Goal: Check status: Check status

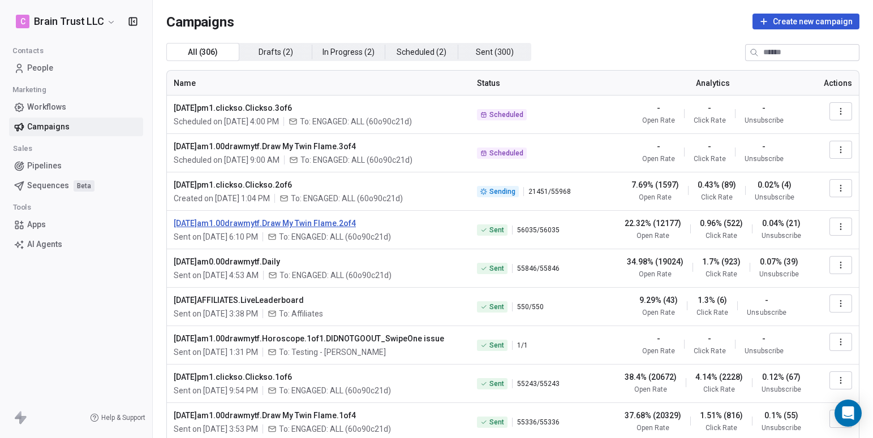
click at [300, 224] on span "[DATE]am1.00drawmytf.Draw My Twin Flame.2of4" at bounding box center [319, 223] width 290 height 11
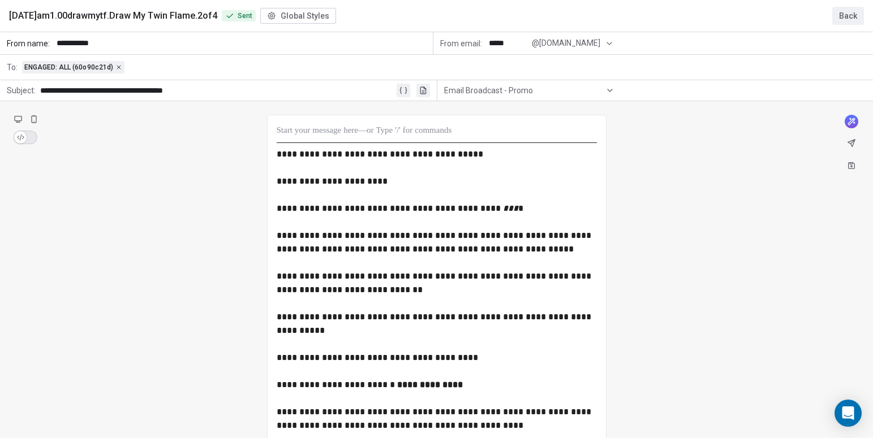
click at [840, 14] on button "Back" at bounding box center [848, 16] width 32 height 18
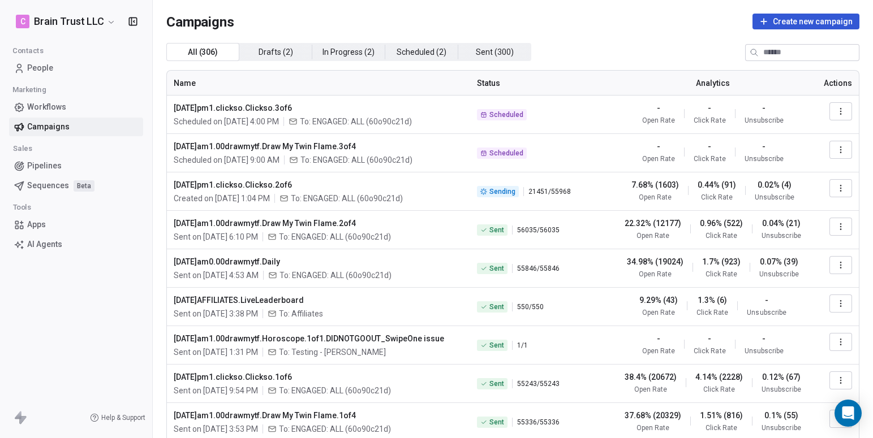
click at [836, 226] on icon "button" at bounding box center [840, 226] width 9 height 9
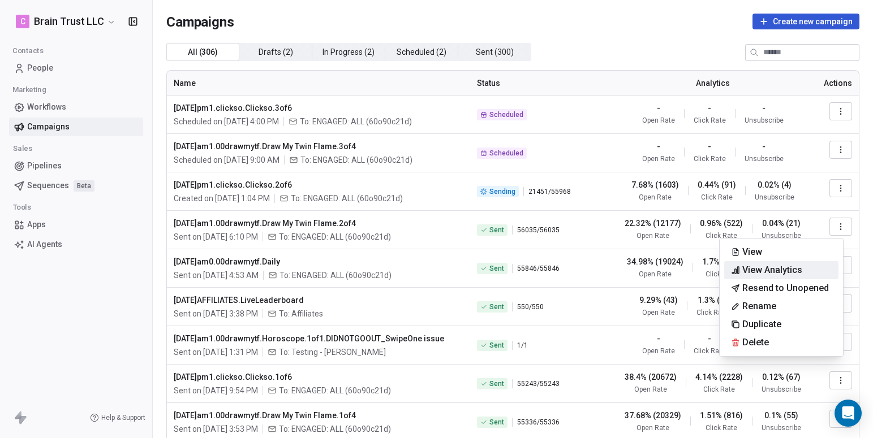
click at [770, 264] on span "View Analytics" at bounding box center [772, 271] width 60 height 14
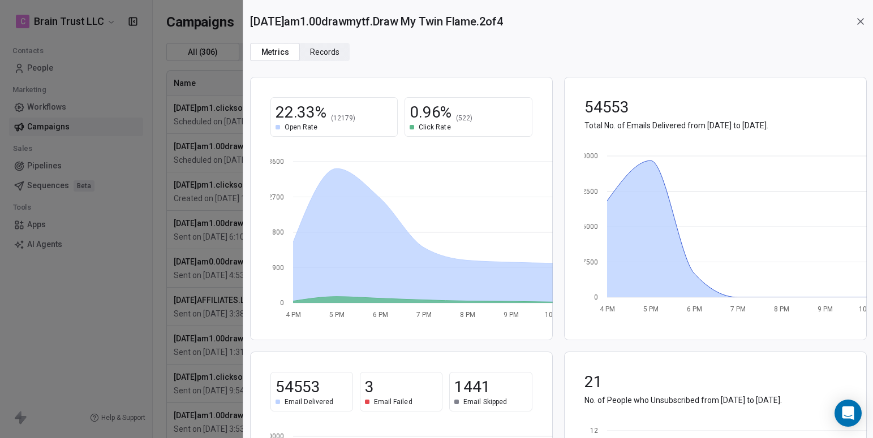
click at [97, 296] on div "2025.09.18.am1.00drawmytf.Draw My Twin Flame.2of4 Metrics Metrics Records Recor…" at bounding box center [436, 219] width 873 height 438
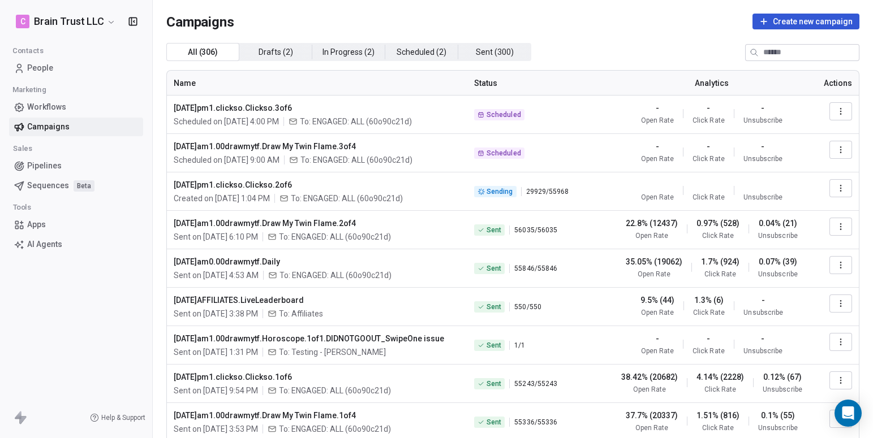
click at [70, 123] on link "Campaigns" at bounding box center [76, 127] width 134 height 19
